Goal: Task Accomplishment & Management: Complete application form

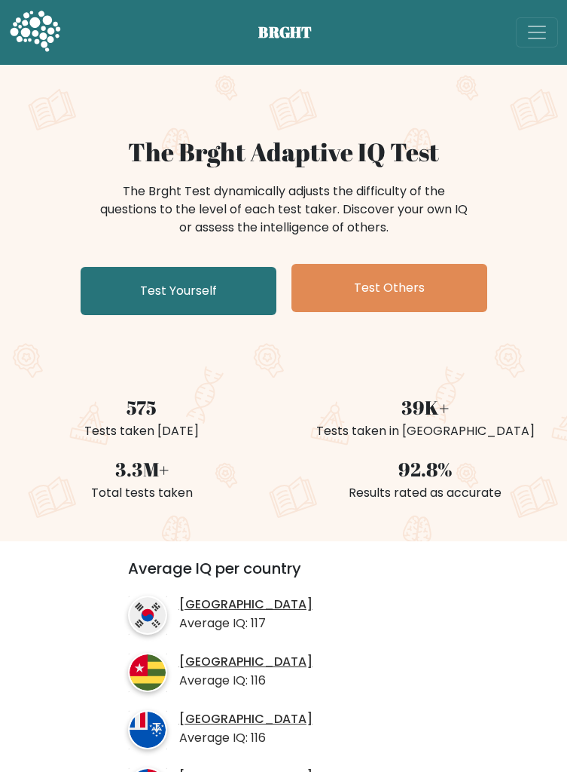
click at [234, 304] on link "Test Yourself" at bounding box center [179, 291] width 196 height 48
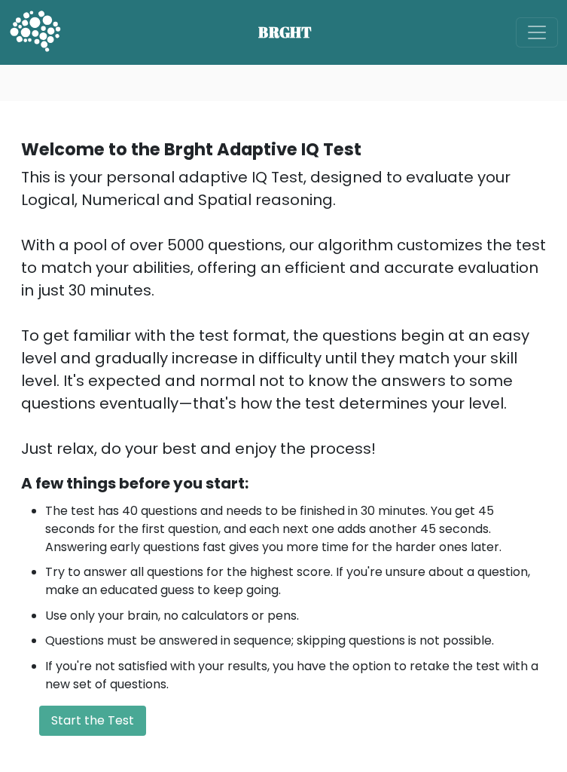
click at [97, 719] on button "Start the Test" at bounding box center [92, 720] width 107 height 30
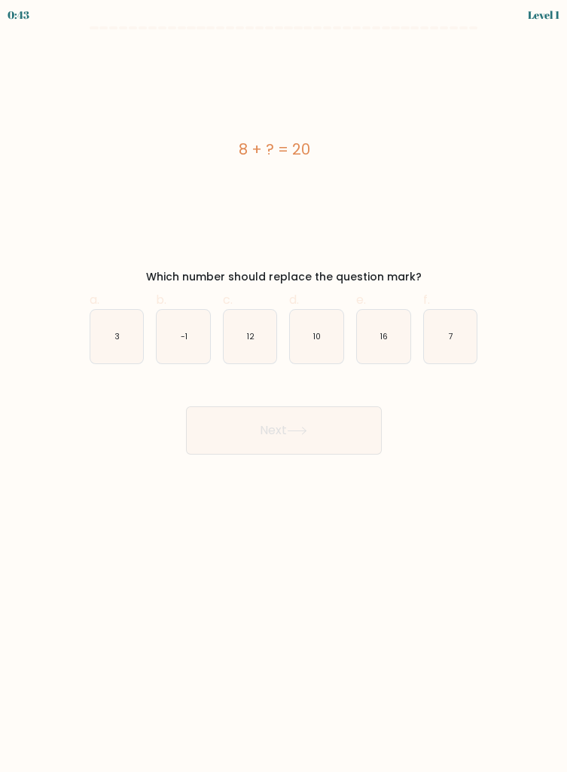
click at [258, 338] on icon "12" at bounding box center [250, 336] width 53 height 53
click at [284, 386] on input "c. 12" at bounding box center [284, 391] width 1 height 10
radio input "true"
click at [277, 445] on button "Next" at bounding box center [284, 430] width 196 height 48
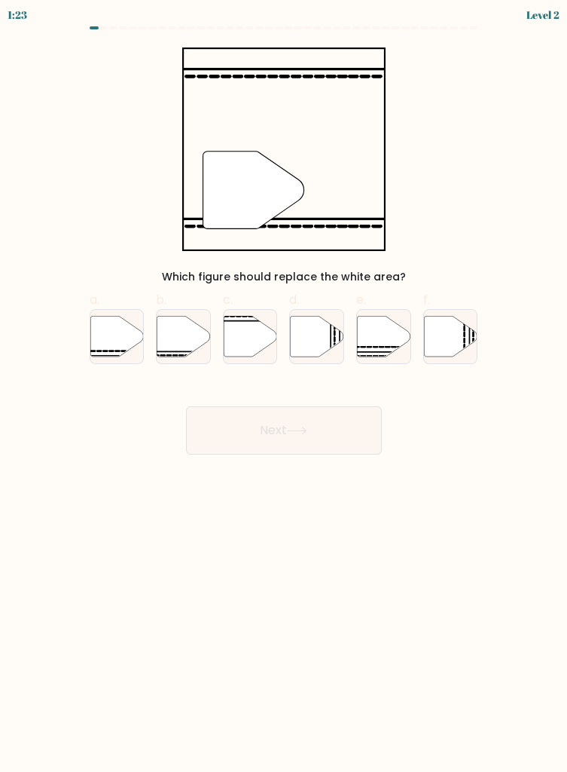
click at [173, 342] on icon at bounding box center [183, 336] width 53 height 41
click at [284, 386] on input "b." at bounding box center [284, 391] width 1 height 10
radio input "true"
click at [271, 439] on button "Next" at bounding box center [284, 430] width 196 height 48
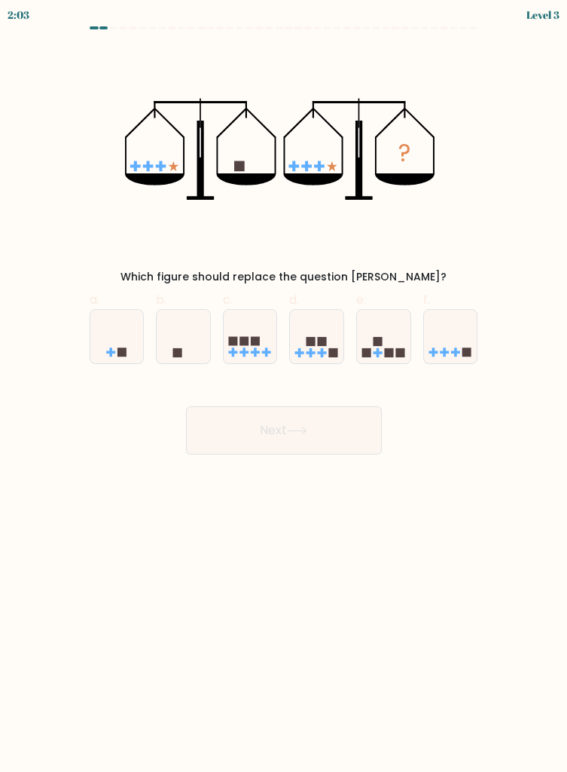
click at [173, 347] on icon at bounding box center [183, 336] width 53 height 44
click at [284, 386] on input "b." at bounding box center [284, 391] width 1 height 10
radio input "true"
click at [326, 427] on button "Next" at bounding box center [284, 430] width 196 height 48
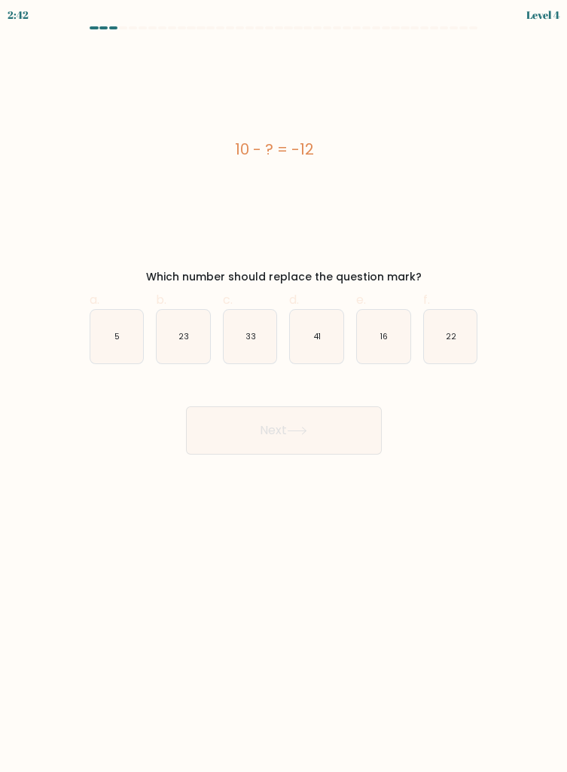
click at [445, 340] on icon "22" at bounding box center [450, 336] width 53 height 53
click at [285, 386] on input "f. 22" at bounding box center [284, 391] width 1 height 10
radio input "true"
click at [319, 436] on button "Next" at bounding box center [284, 430] width 196 height 48
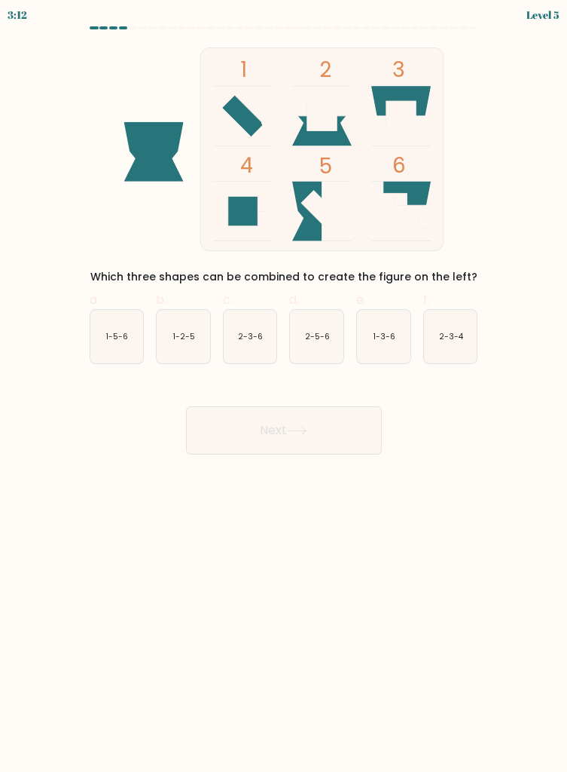
click at [447, 343] on icon "2-3-4" at bounding box center [450, 336] width 53 height 53
click at [285, 386] on input "f. 2-3-4" at bounding box center [284, 391] width 1 height 10
radio input "true"
click at [334, 433] on button "Next" at bounding box center [284, 430] width 196 height 48
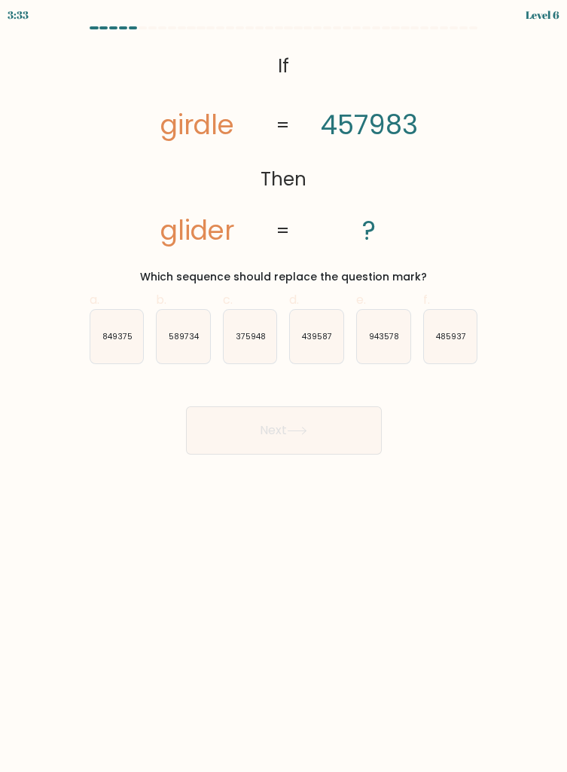
click at [448, 359] on icon "485937" at bounding box center [450, 336] width 53 height 53
click at [285, 386] on input "f. 485937" at bounding box center [284, 391] width 1 height 10
radio input "true"
click at [323, 442] on button "Next" at bounding box center [284, 430] width 196 height 48
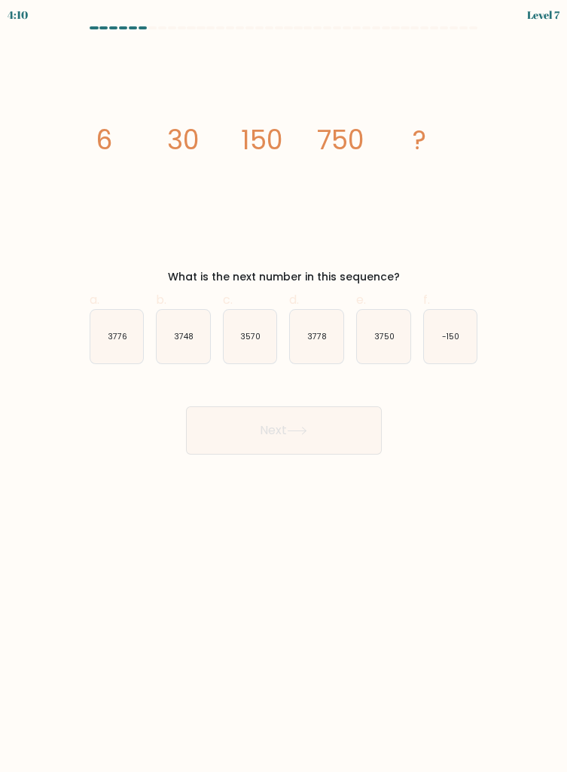
click at [383, 335] on text "3750" at bounding box center [384, 336] width 20 height 11
click at [285, 386] on input "e. 3750" at bounding box center [284, 391] width 1 height 10
radio input "true"
click at [335, 421] on button "Next" at bounding box center [284, 430] width 196 height 48
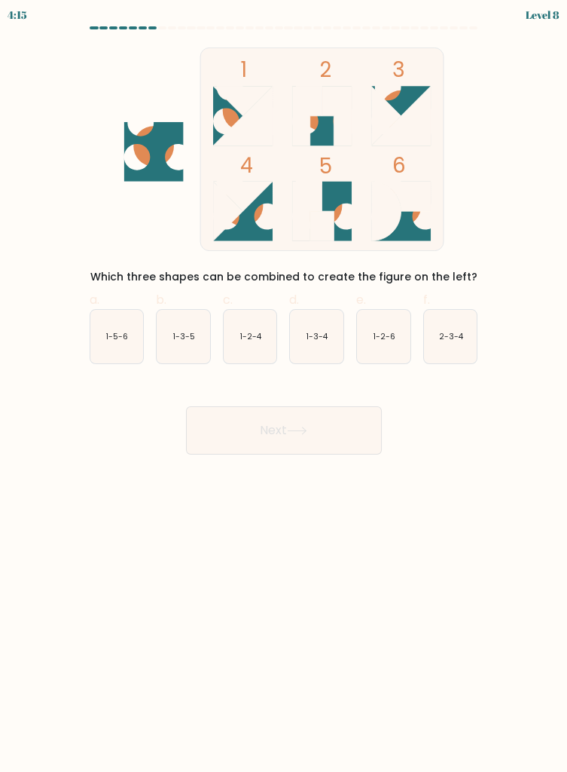
click at [223, 114] on circle at bounding box center [242, 110] width 41 height 41
click at [319, 336] on text "1-3-4" at bounding box center [318, 336] width 22 height 11
click at [285, 386] on input "d. 1-3-4" at bounding box center [284, 391] width 1 height 10
radio input "true"
click at [325, 423] on button "Next" at bounding box center [284, 430] width 196 height 48
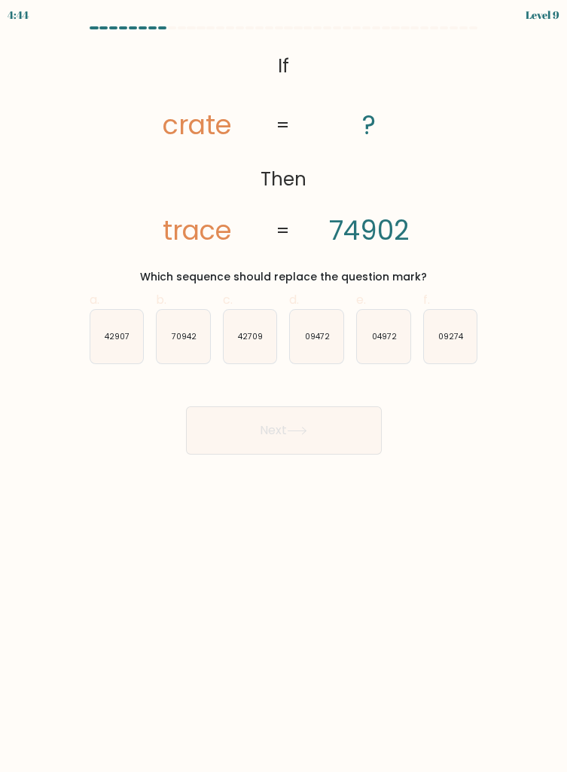
click at [382, 331] on text "04972" at bounding box center [384, 336] width 25 height 11
click at [285, 386] on input "e. 04972" at bounding box center [284, 391] width 1 height 10
radio input "true"
click at [328, 429] on button "Next" at bounding box center [284, 430] width 196 height 48
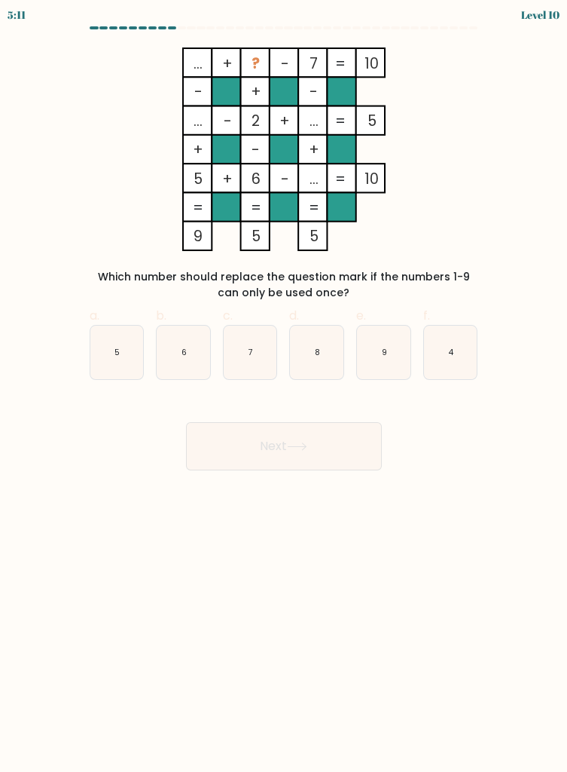
click at [309, 172] on tspan "..." at bounding box center [313, 179] width 9 height 20
click at [309, 180] on tspan "..." at bounding box center [313, 179] width 9 height 20
click at [313, 110] on rect at bounding box center [312, 120] width 29 height 29
click at [296, 177] on rect at bounding box center [283, 178] width 29 height 29
click at [378, 362] on icon "9" at bounding box center [383, 352] width 53 height 53
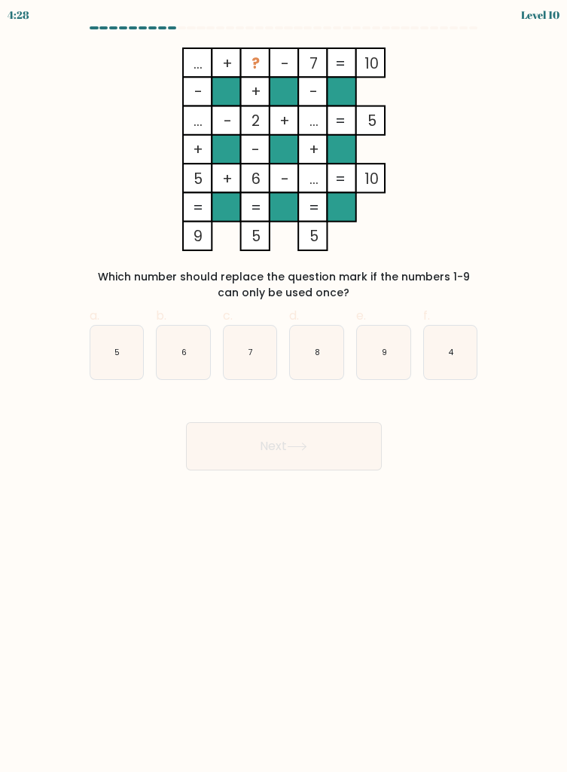
click at [285, 386] on input "e. 9" at bounding box center [284, 391] width 1 height 10
radio input "true"
click at [333, 445] on button "Next" at bounding box center [284, 446] width 196 height 48
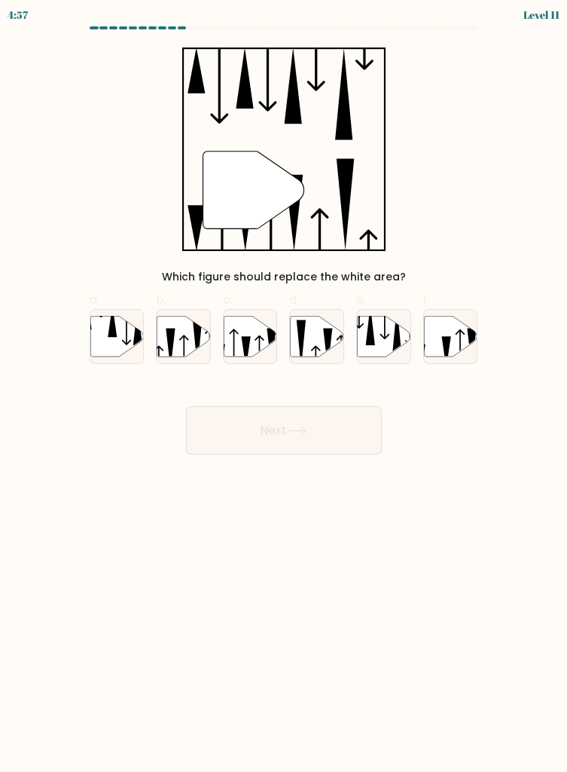
click at [248, 342] on icon at bounding box center [246, 352] width 9 height 32
click at [284, 386] on input "c." at bounding box center [284, 391] width 1 height 10
radio input "true"
click at [264, 426] on button "Next" at bounding box center [284, 430] width 196 height 48
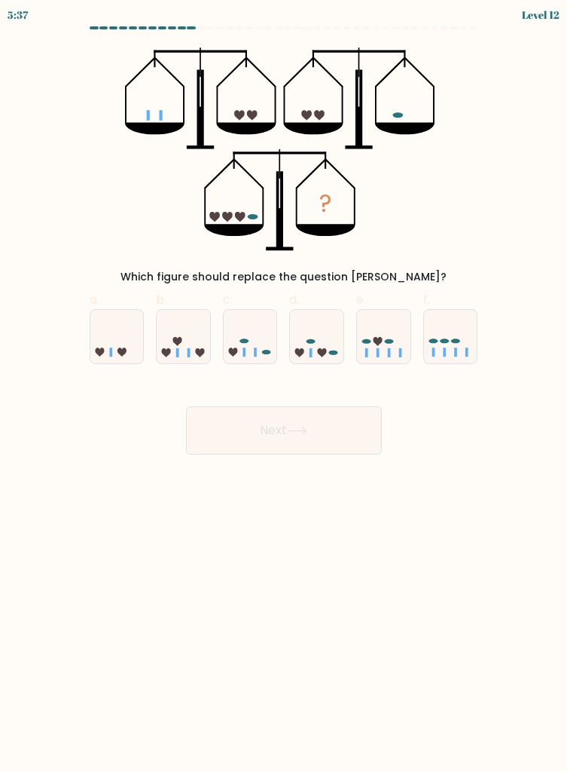
click at [308, 384] on div "Next" at bounding box center [284, 412] width 407 height 84
click at [324, 347] on icon at bounding box center [316, 336] width 53 height 44
click at [285, 386] on input "d." at bounding box center [284, 391] width 1 height 10
radio input "true"
click at [289, 421] on button "Next" at bounding box center [284, 430] width 196 height 48
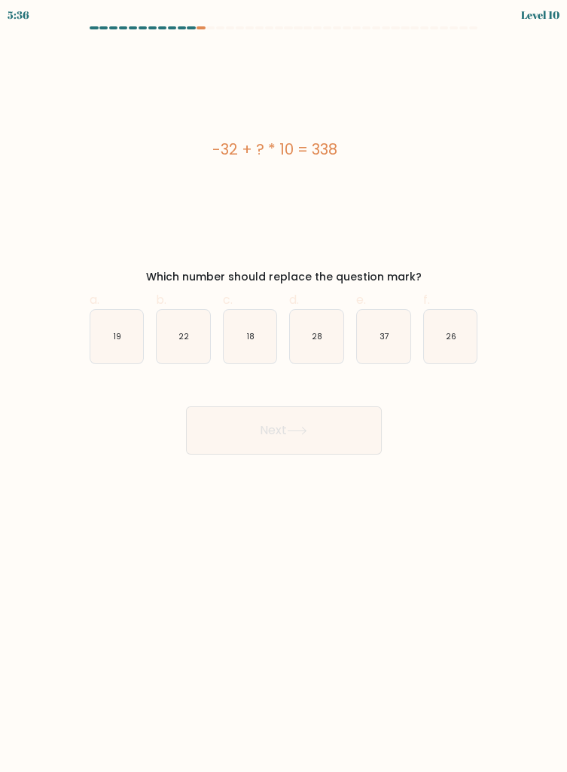
click at [318, 361] on icon "28" at bounding box center [316, 336] width 53 height 53
click at [285, 386] on input "d. 28" at bounding box center [284, 391] width 1 height 10
radio input "true"
click at [280, 414] on button "Next" at bounding box center [284, 430] width 196 height 48
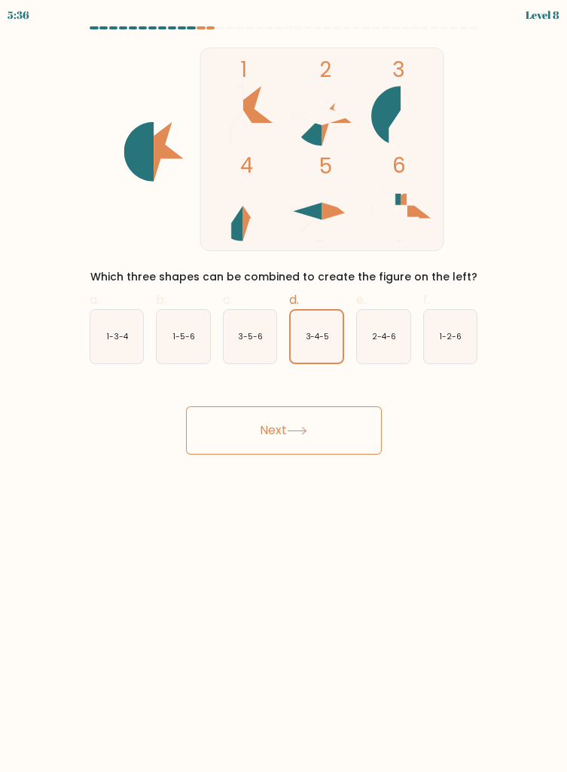
click at [275, 424] on button "Next" at bounding box center [284, 430] width 196 height 48
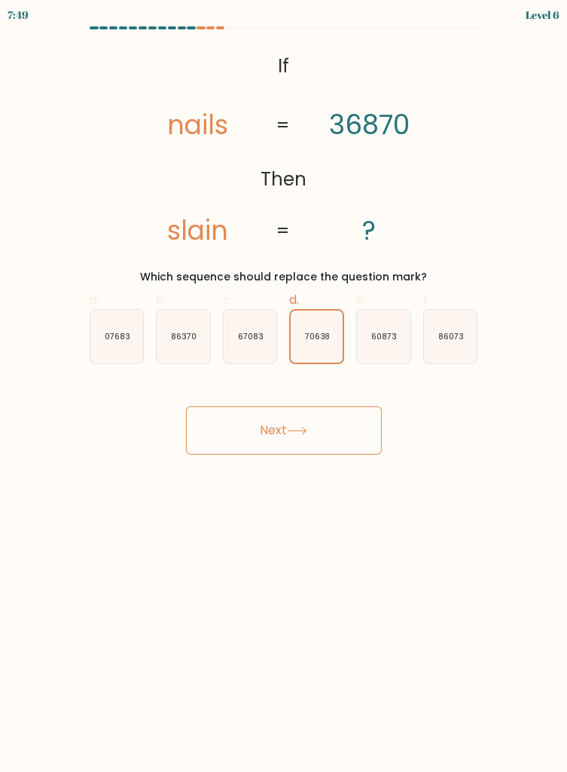
click at [276, 423] on button "Next" at bounding box center [284, 430] width 196 height 48
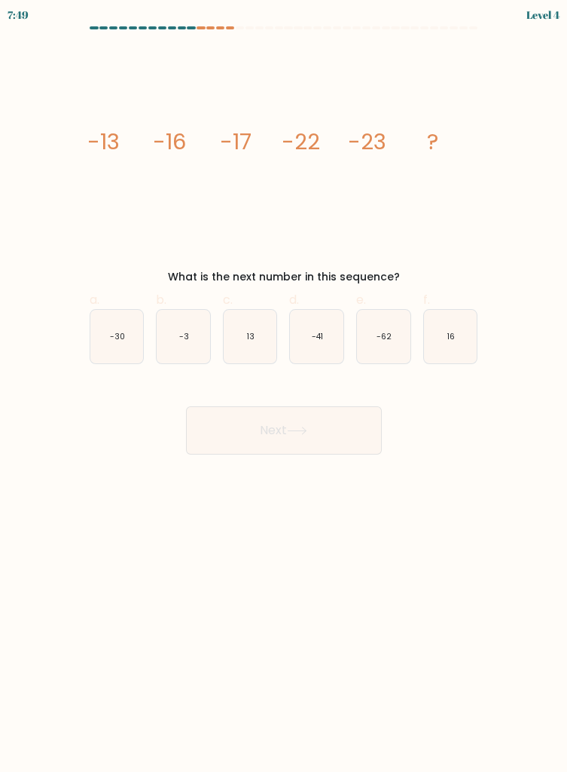
click at [316, 359] on icon "-41" at bounding box center [316, 336] width 53 height 53
click at [285, 386] on input "d. -41" at bounding box center [284, 391] width 1 height 10
radio input "true"
click at [269, 429] on button "Next" at bounding box center [284, 430] width 196 height 48
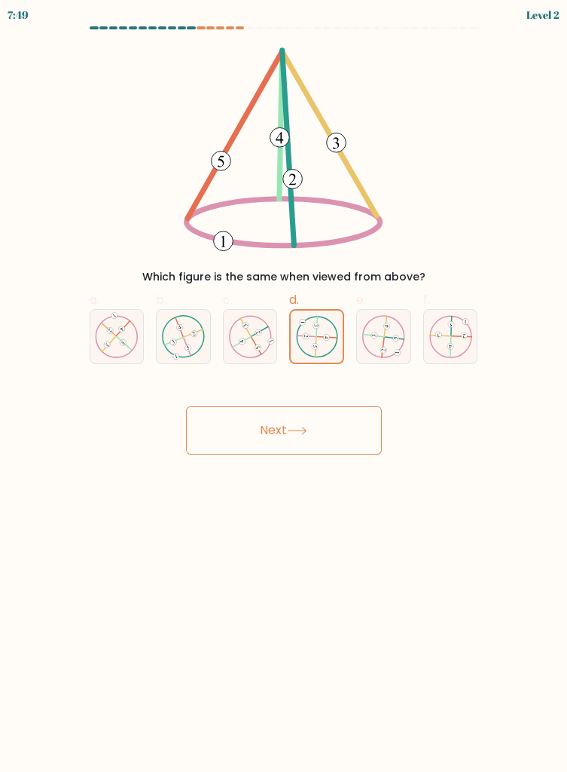
click at [271, 423] on button "Next" at bounding box center [284, 430] width 196 height 48
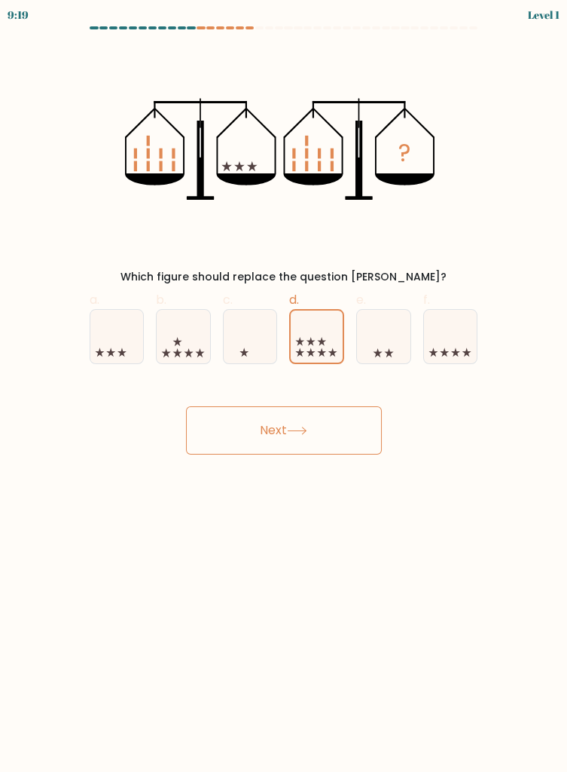
click at [264, 425] on button "Next" at bounding box center [284, 430] width 196 height 48
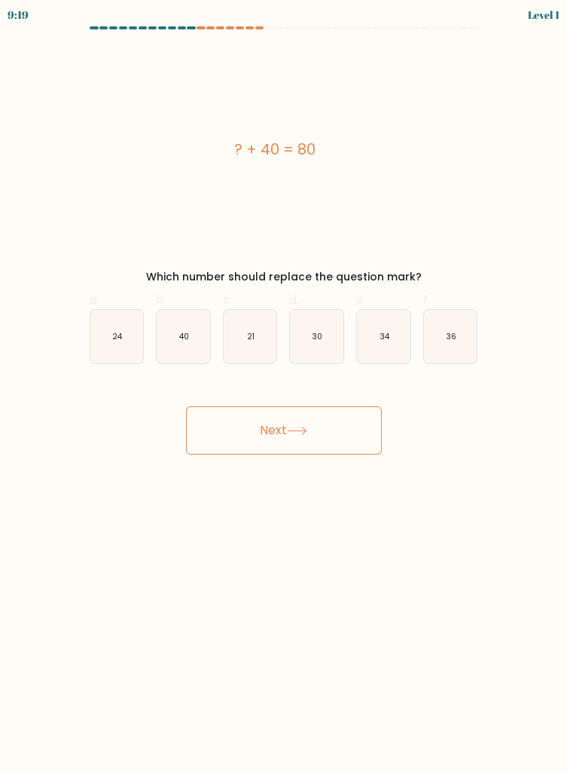
click at [330, 356] on icon "30" at bounding box center [316, 336] width 53 height 53
click at [285, 386] on input "d. 30" at bounding box center [284, 391] width 1 height 10
radio input "true"
click at [266, 423] on button "Next" at bounding box center [284, 430] width 196 height 48
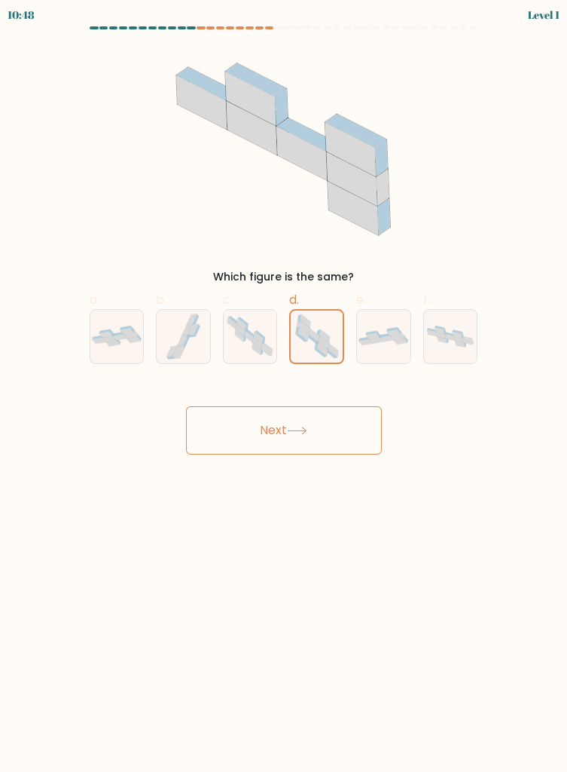
click at [261, 429] on button "Next" at bounding box center [284, 430] width 196 height 48
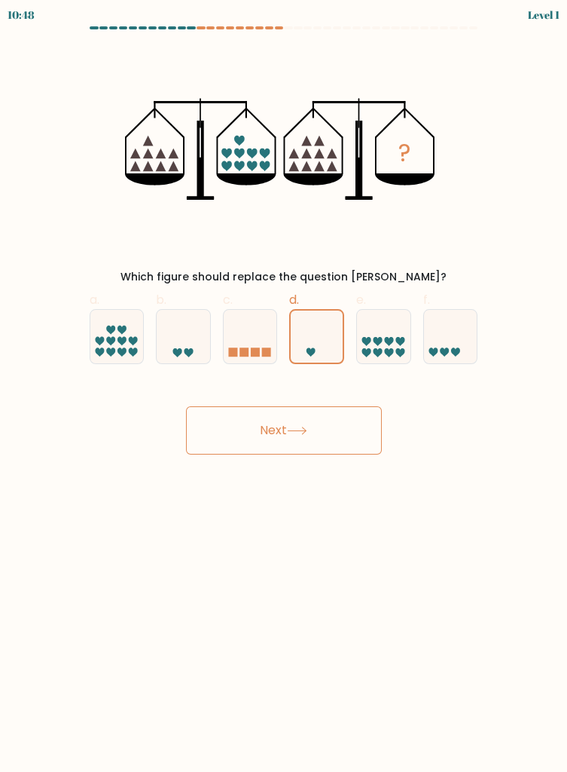
click at [265, 420] on button "Next" at bounding box center [284, 430] width 196 height 48
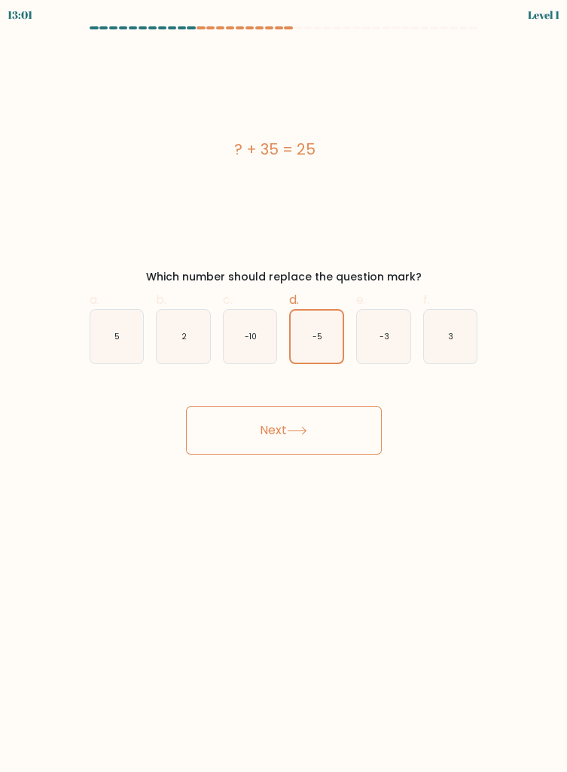
click at [275, 417] on button "Next" at bounding box center [284, 430] width 196 height 48
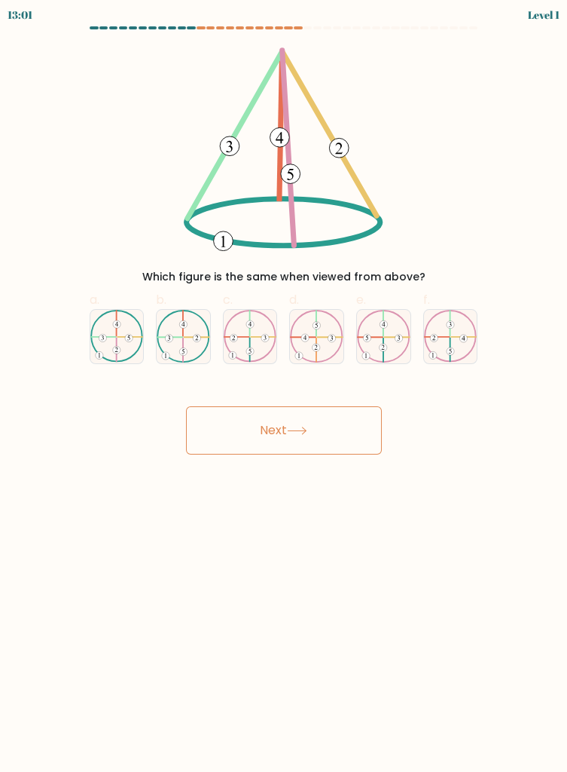
click at [337, 365] on form at bounding box center [283, 240] width 567 height 428
click at [267, 419] on button "Next" at bounding box center [284, 430] width 196 height 48
click at [329, 374] on div "Next" at bounding box center [284, 412] width 407 height 84
click at [269, 416] on button "Next" at bounding box center [284, 430] width 196 height 48
click at [267, 415] on button "Next" at bounding box center [284, 430] width 196 height 48
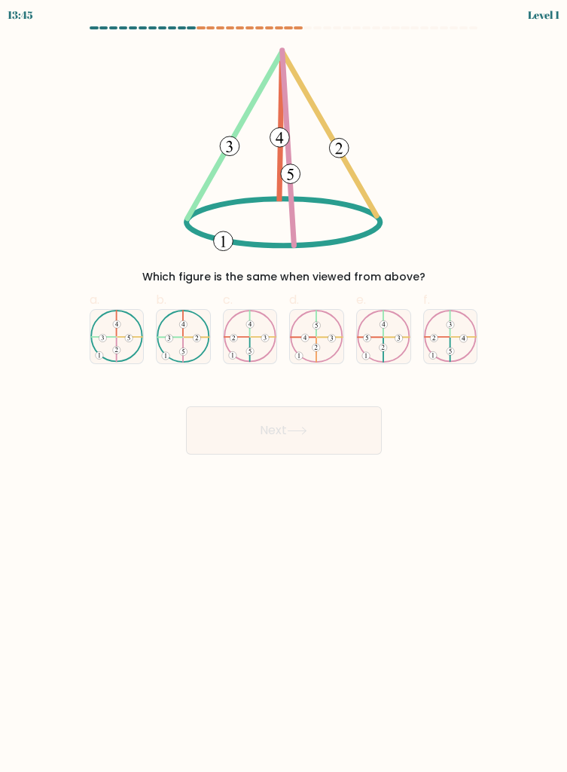
click at [267, 437] on button "Next" at bounding box center [284, 430] width 196 height 48
click at [332, 339] on 730 at bounding box center [333, 339] width 8 height 8
click at [285, 386] on input "d." at bounding box center [284, 391] width 1 height 10
radio input "true"
click at [289, 439] on button "Next" at bounding box center [284, 430] width 196 height 48
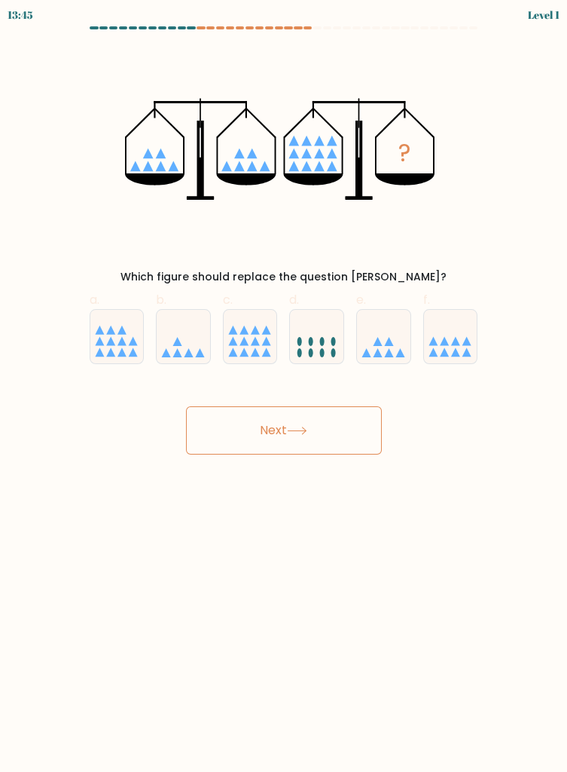
click at [325, 352] on icon at bounding box center [316, 336] width 53 height 44
click at [285, 386] on input "d." at bounding box center [284, 391] width 1 height 10
radio input "true"
click at [295, 424] on button "Next" at bounding box center [284, 430] width 196 height 48
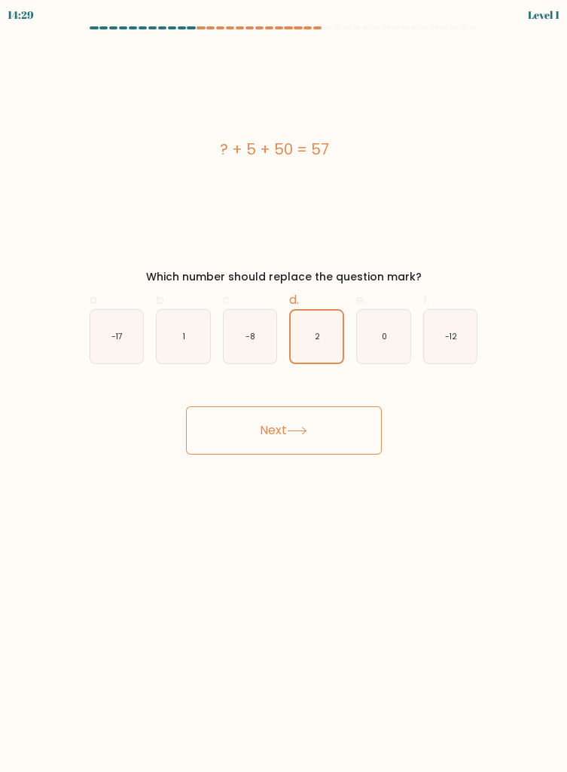
click at [298, 422] on button "Next" at bounding box center [284, 430] width 196 height 48
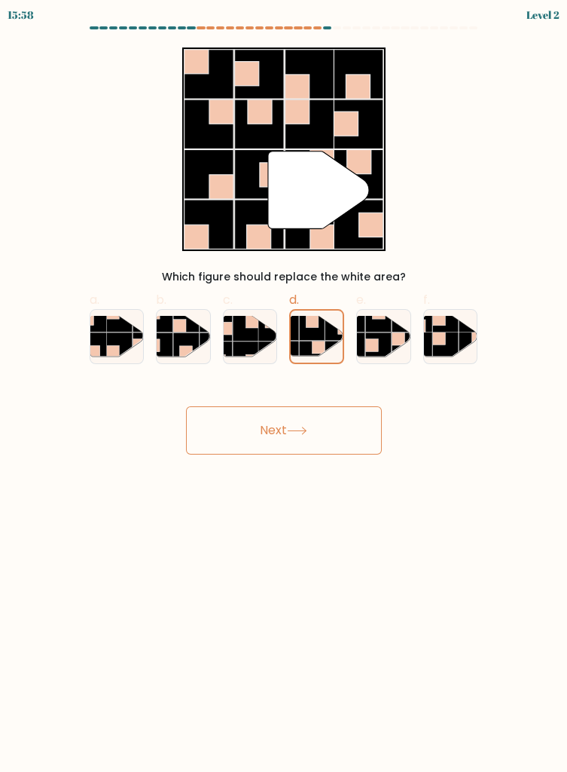
click at [298, 414] on button "Next" at bounding box center [284, 430] width 196 height 48
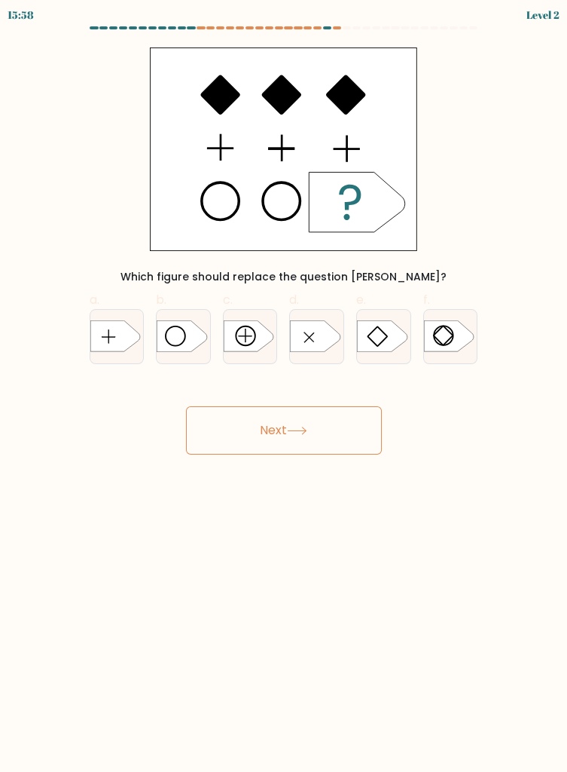
click at [312, 346] on icon at bounding box center [316, 336] width 50 height 31
click at [285, 386] on input "d." at bounding box center [284, 391] width 1 height 10
radio input "true"
click at [295, 414] on button "Next" at bounding box center [284, 430] width 196 height 48
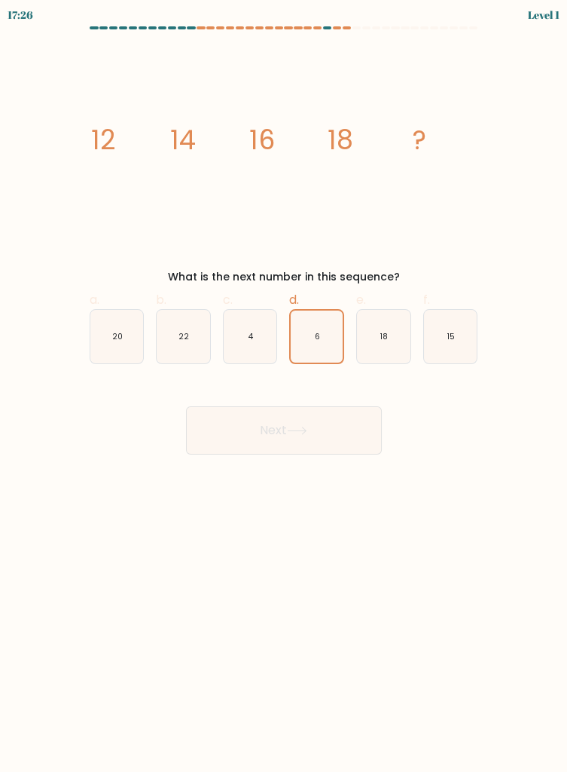
click at [289, 424] on button "Next" at bounding box center [284, 430] width 196 height 48
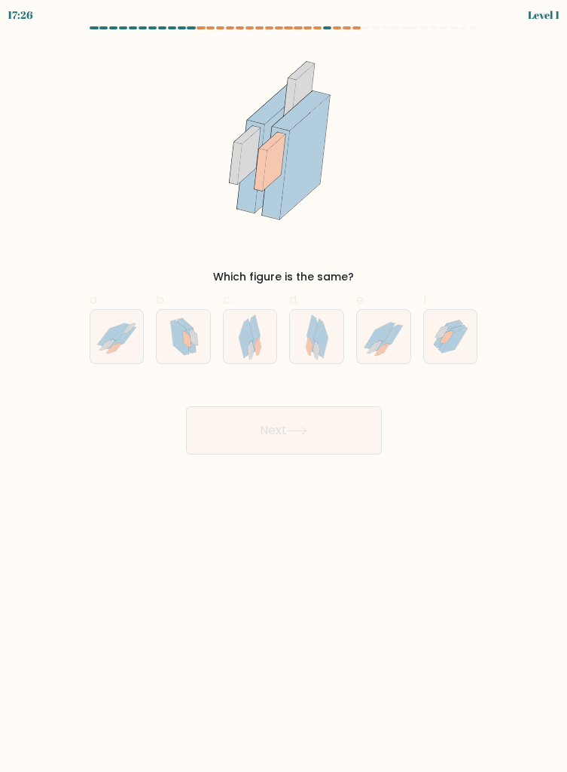
click at [316, 335] on icon at bounding box center [318, 330] width 9 height 23
click at [285, 386] on input "d." at bounding box center [284, 391] width 1 height 10
radio input "true"
click at [292, 420] on button "Next" at bounding box center [284, 430] width 196 height 48
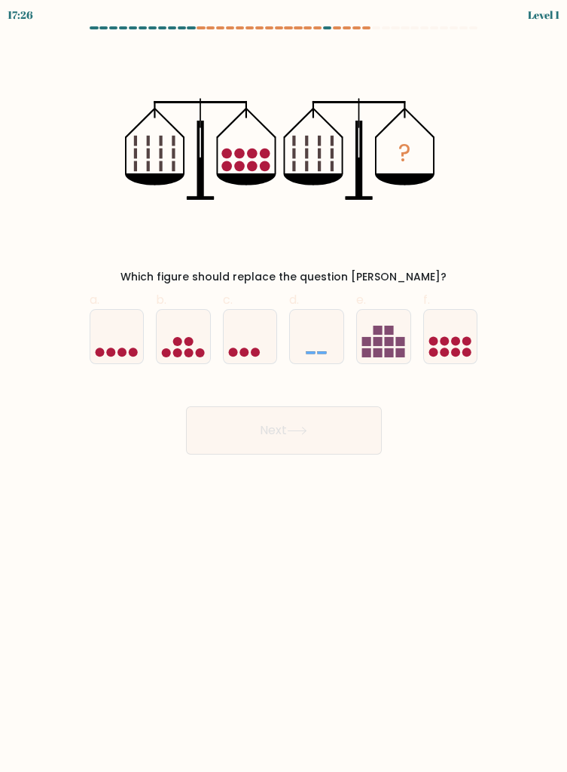
click at [357, 333] on icon at bounding box center [383, 336] width 53 height 44
click at [285, 386] on input "e." at bounding box center [284, 391] width 1 height 10
radio input "true"
click at [297, 417] on button "Next" at bounding box center [284, 430] width 196 height 48
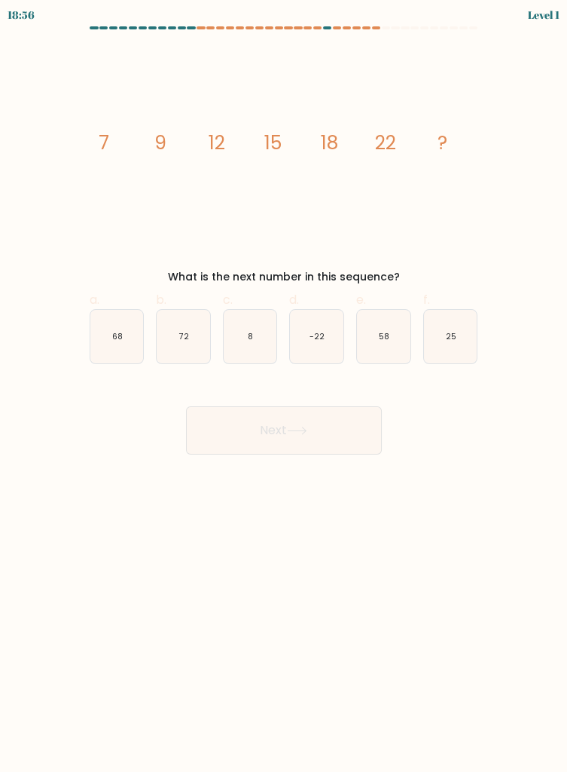
click at [363, 346] on icon "58" at bounding box center [383, 336] width 53 height 53
click at [285, 386] on input "e. 58" at bounding box center [284, 391] width 1 height 10
radio input "true"
click at [282, 429] on button "Next" at bounding box center [284, 430] width 196 height 48
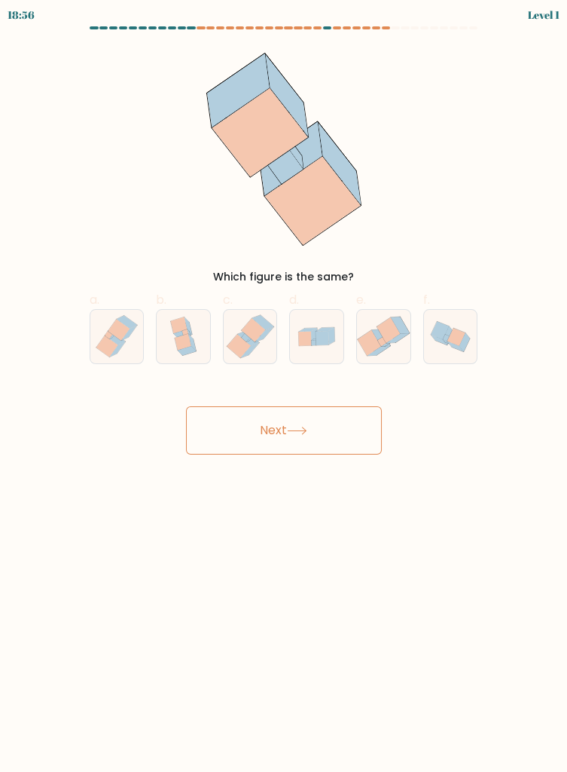
click at [250, 342] on icon at bounding box center [248, 338] width 22 height 14
click at [284, 386] on input "c." at bounding box center [284, 391] width 1 height 10
radio input "true"
click at [255, 414] on button "Next" at bounding box center [284, 430] width 196 height 48
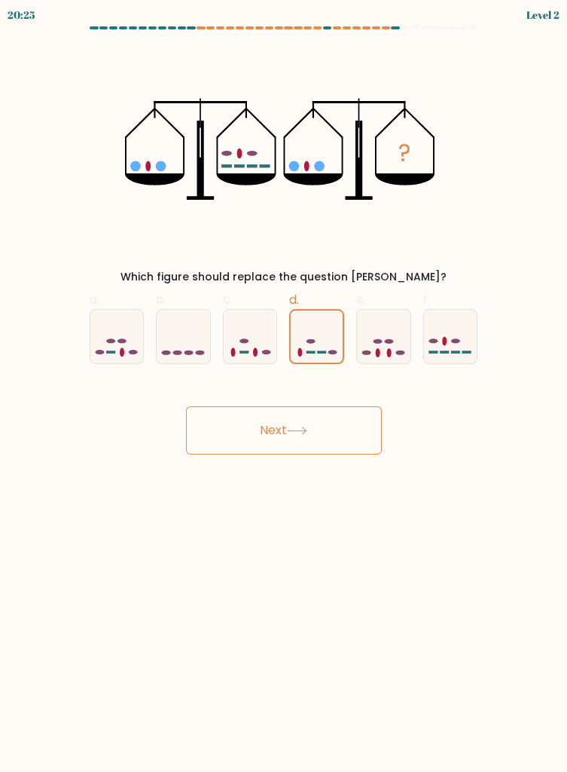
click at [275, 423] on button "Next" at bounding box center [284, 430] width 196 height 48
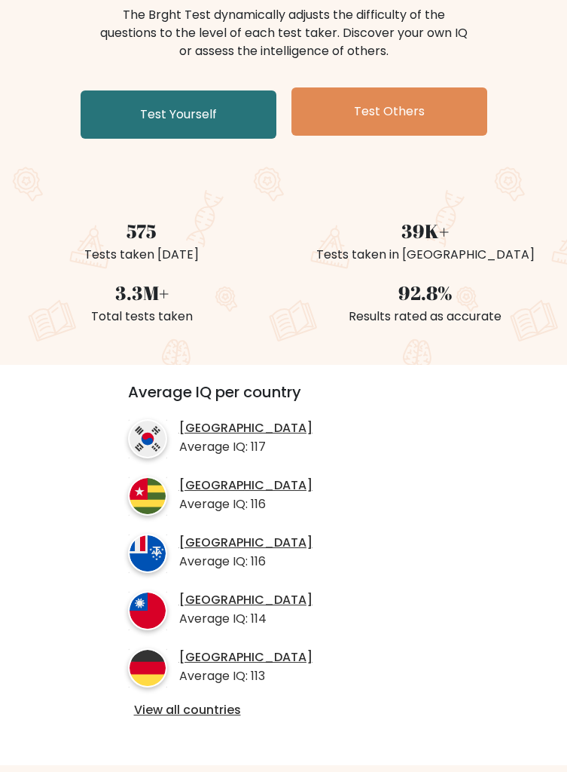
scroll to position [172, 0]
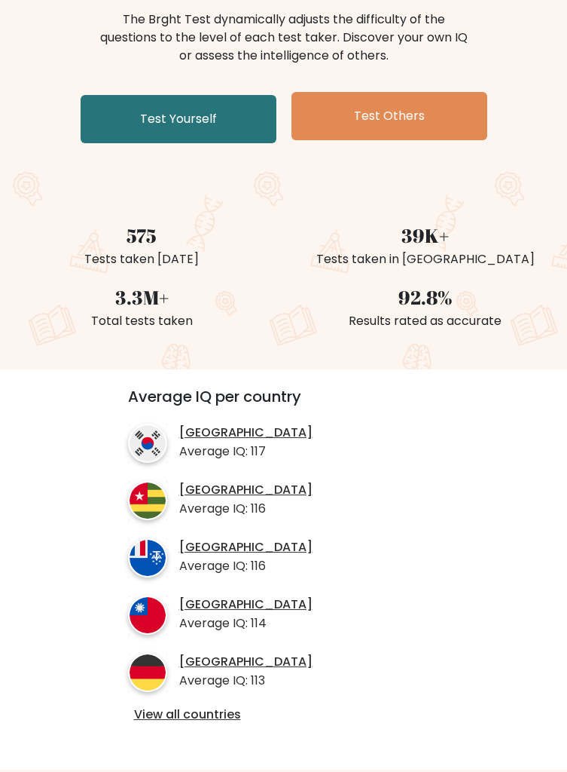
click at [452, 671] on div "Average IQ per country South Korea Average IQ: 117 Togo Average IQ: 116 French …" at bounding box center [284, 555] width 384 height 337
click at [453, 665] on div "Average IQ per country South Korea Average IQ: 117 Togo Average IQ: 116 French …" at bounding box center [284, 555] width 384 height 337
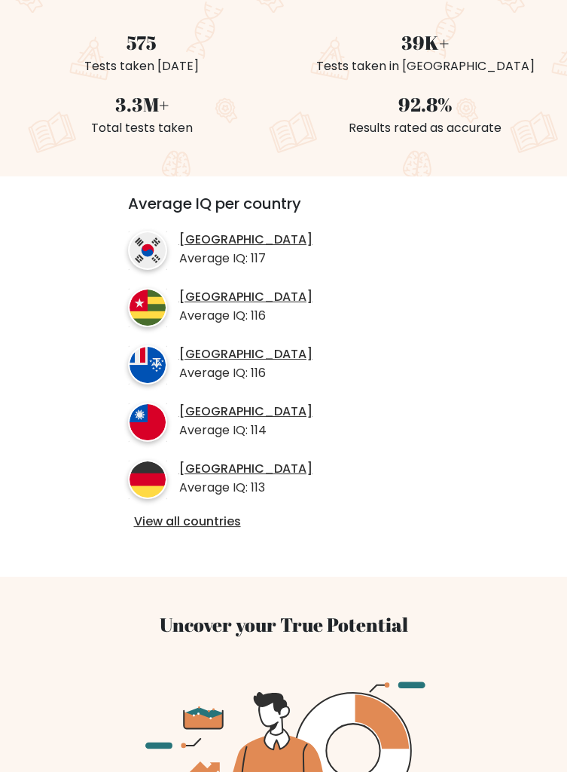
scroll to position [391, 0]
